Goal: Information Seeking & Learning: Learn about a topic

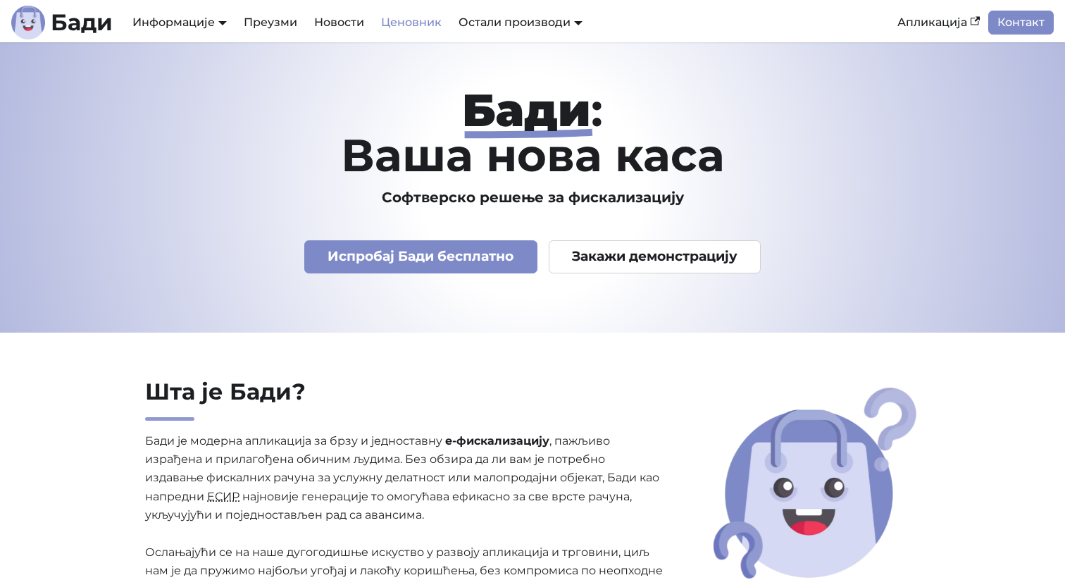
click at [402, 28] on link "Ценовник" at bounding box center [411, 23] width 77 height 24
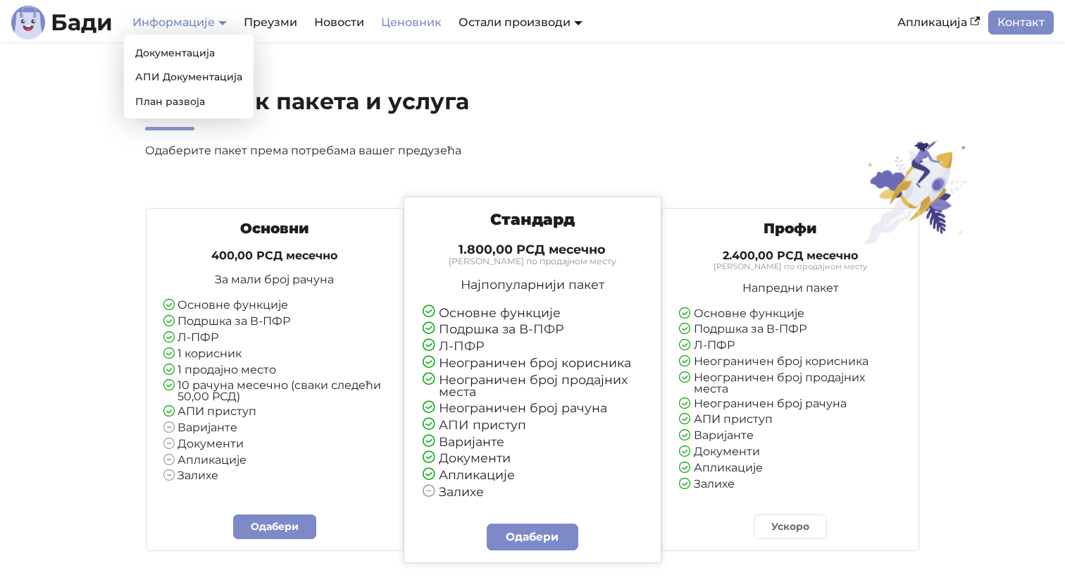
click at [186, 24] on link "Информације" at bounding box center [179, 21] width 94 height 13
click at [213, 56] on link "Документација" at bounding box center [189, 53] width 118 height 22
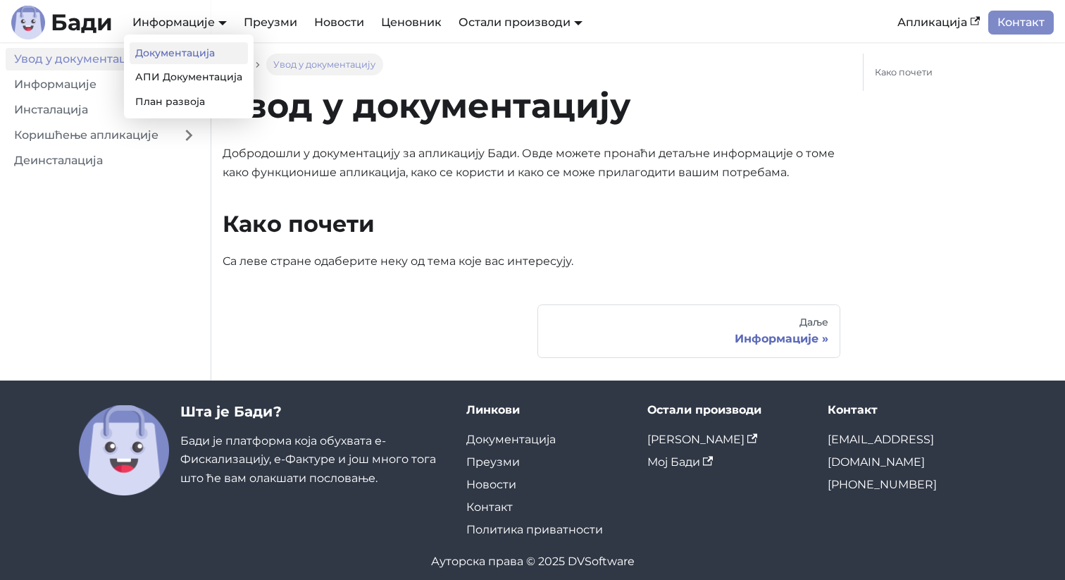
click at [198, 88] on ul "Документација АПИ Документација План развоја" at bounding box center [189, 77] width 130 height 84
click at [198, 77] on link "АПИ Документација" at bounding box center [189, 77] width 118 height 22
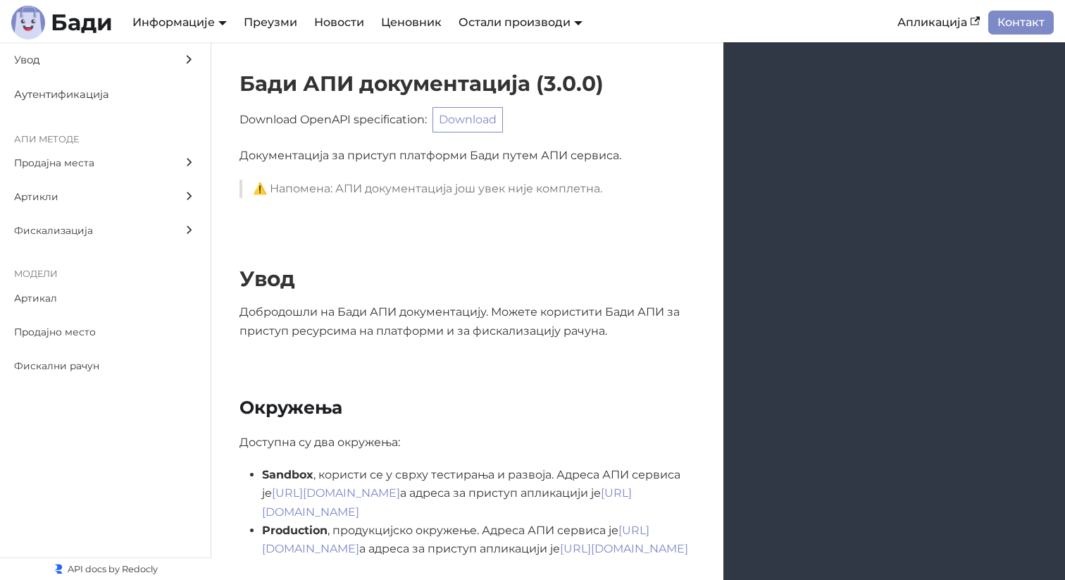
click at [261, 35] on div "Бади Информације Документација АПИ Документација План развоја Преузми Новости Ц…" at bounding box center [450, 23] width 878 height 34
click at [270, 18] on link "Преузми" at bounding box center [270, 23] width 70 height 24
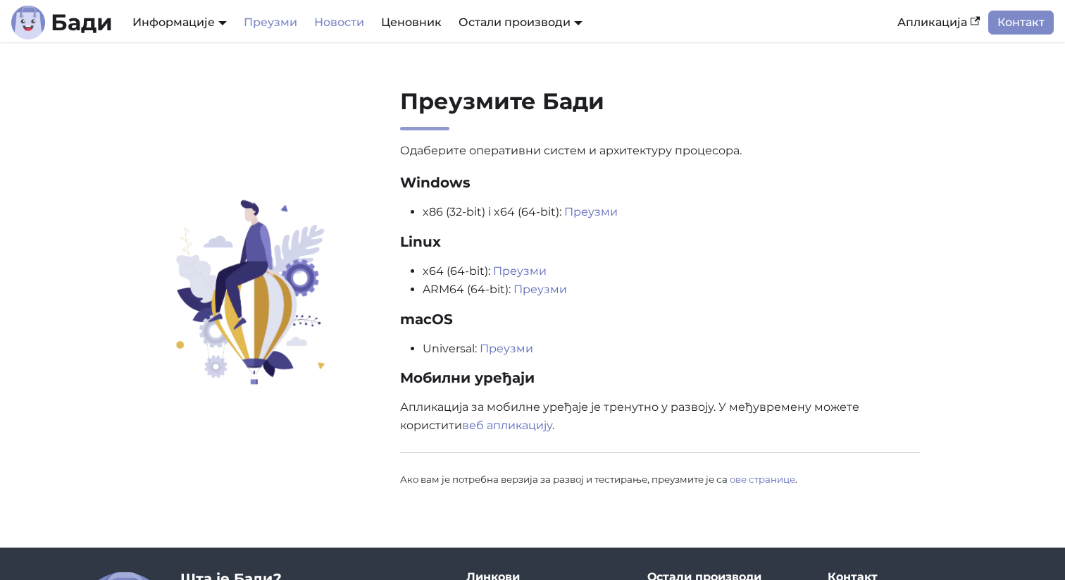
click at [349, 15] on link "Новости" at bounding box center [339, 23] width 67 height 24
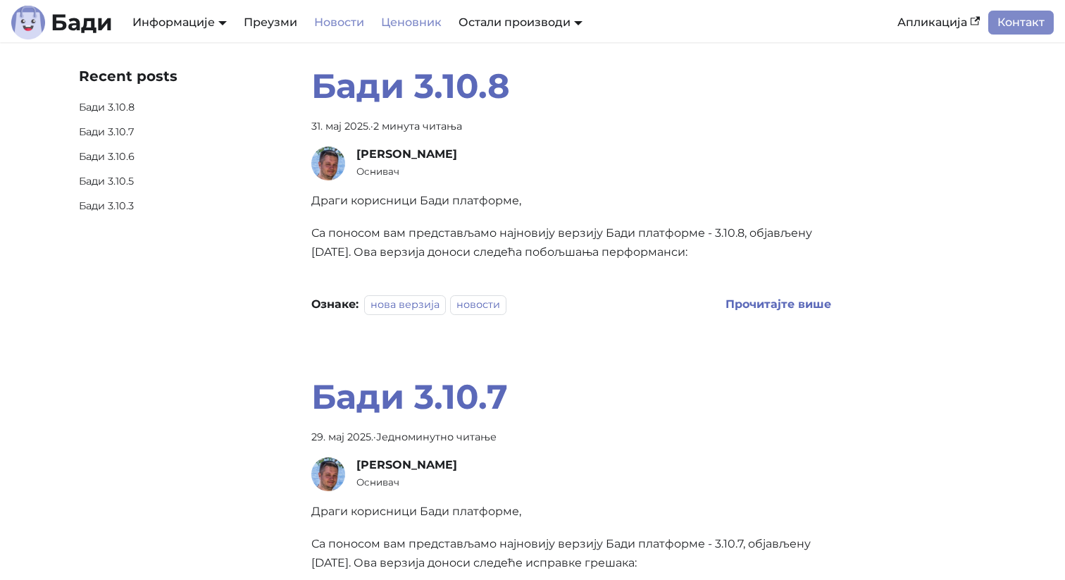
click at [394, 15] on link "Ценовник" at bounding box center [411, 23] width 77 height 24
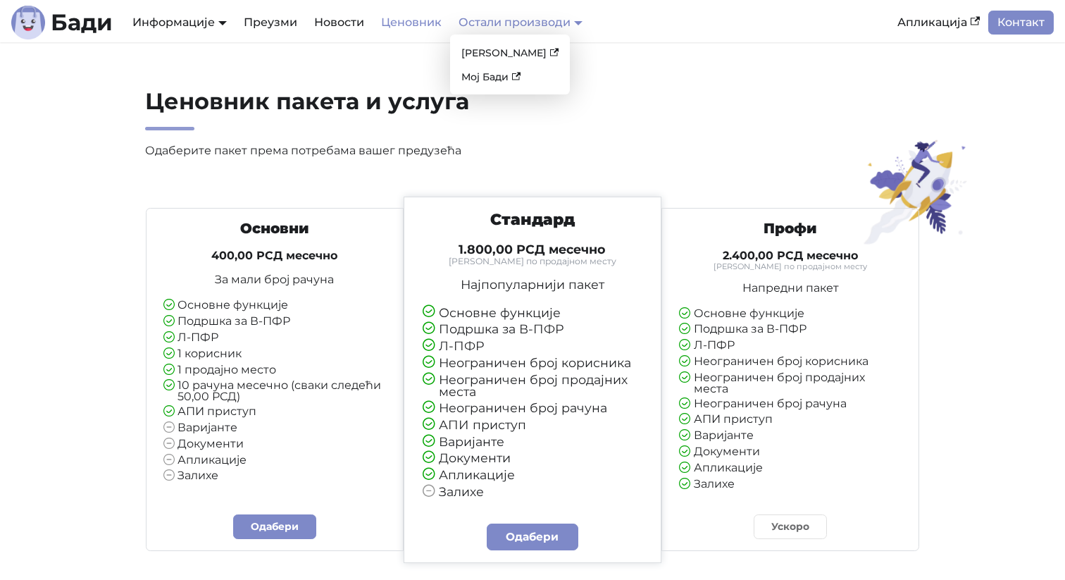
click at [485, 19] on link "Остали производи" at bounding box center [521, 21] width 124 height 13
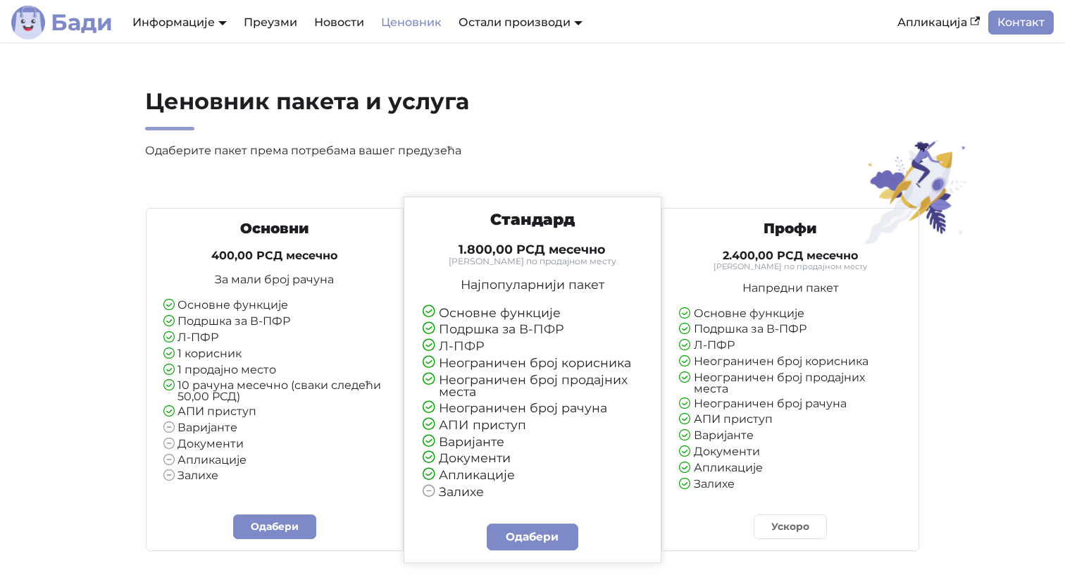
click at [74, 27] on b "Бади" at bounding box center [82, 22] width 62 height 23
